Goal: Ask a question

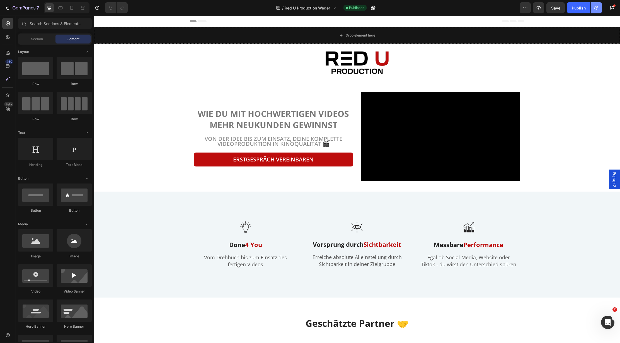
click at [595, 9] on icon "button" at bounding box center [597, 8] width 6 height 6
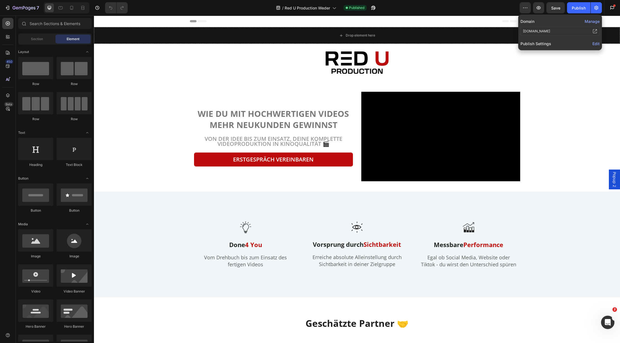
click at [591, 22] on button "Manage" at bounding box center [592, 21] width 15 height 6
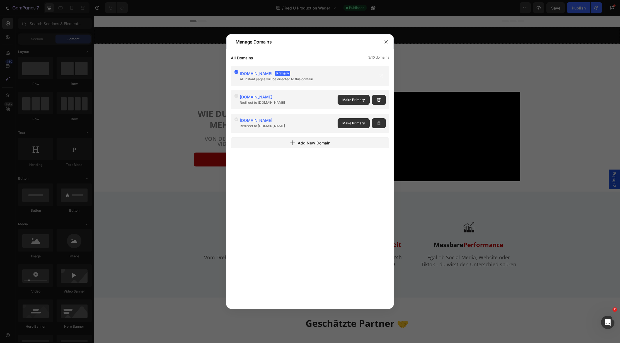
click at [251, 97] on span "[DOMAIN_NAME]" at bounding box center [256, 97] width 33 height 5
drag, startPoint x: 317, startPoint y: 80, endPoint x: 236, endPoint y: 81, distance: 80.9
click at [236, 81] on div "[DOMAIN_NAME] Primary All instant pages will be directed to this domain" at bounding box center [275, 76] width 82 height 13
copy div "[DOMAIN_NAME] Primary All instant pages will be directed to this domain"
click at [387, 42] on icon "button" at bounding box center [386, 42] width 4 height 4
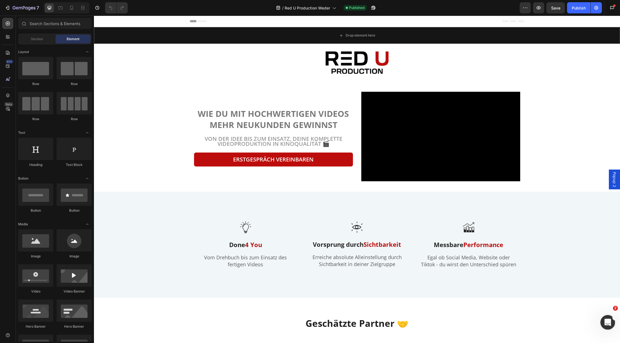
click at [608, 323] on icon "Intercom-Nachrichtendienst öffnen" at bounding box center [607, 321] width 9 height 9
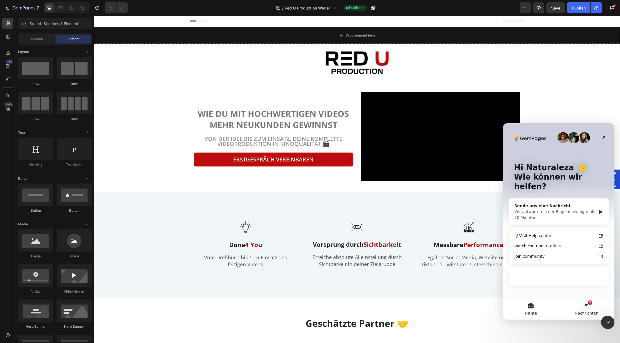
click at [593, 307] on button "2 Nachrichten" at bounding box center [587, 308] width 56 height 22
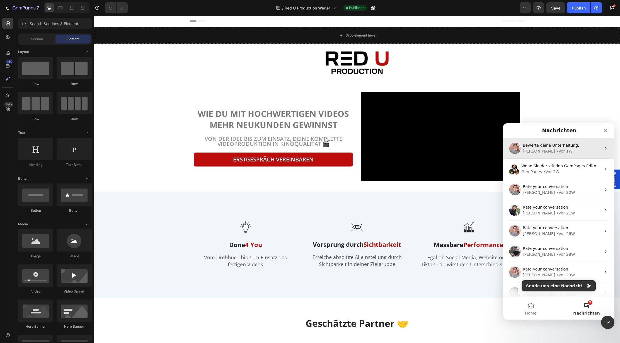
click at [557, 151] on div "• Vor 1W" at bounding box center [565, 151] width 16 height 6
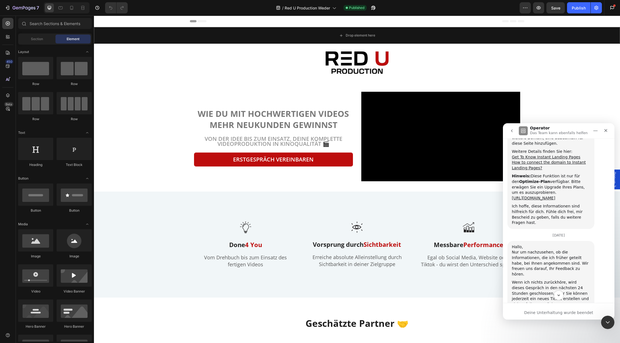
scroll to position [567, 0]
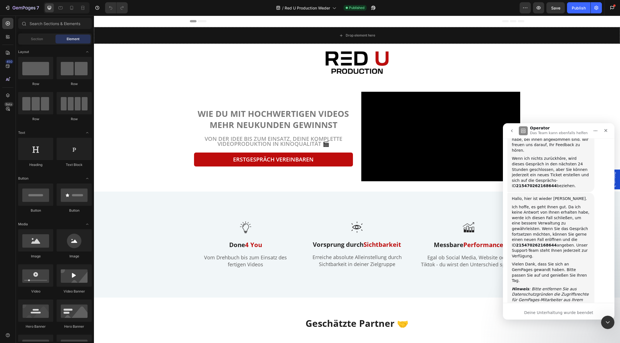
click at [511, 128] on button "go back" at bounding box center [512, 131] width 11 height 11
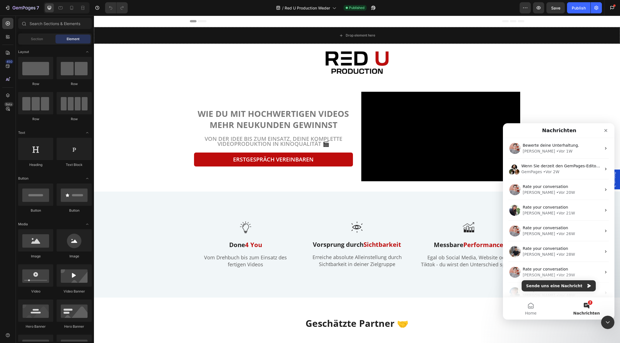
scroll to position [0, 0]
click at [547, 285] on button "Sende uns eine Nachricht" at bounding box center [559, 285] width 74 height 11
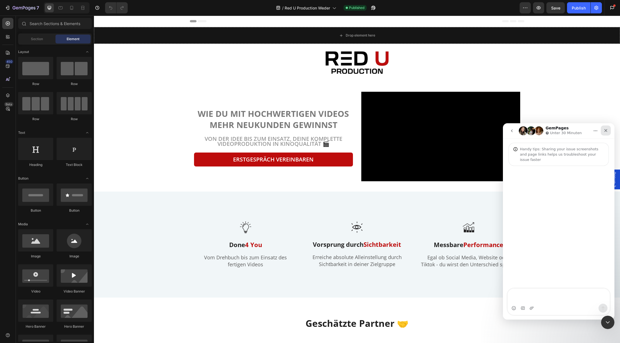
click at [607, 132] on icon "Schließen" at bounding box center [606, 130] width 4 height 4
